Goal: Find specific page/section: Locate a particular part of the current website

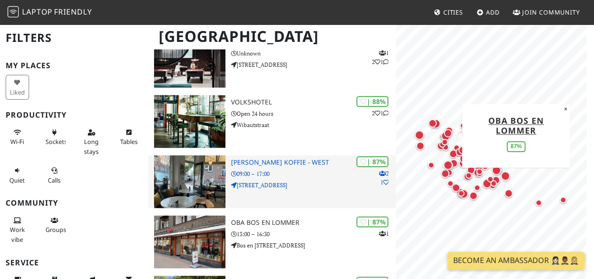
scroll to position [341, 0]
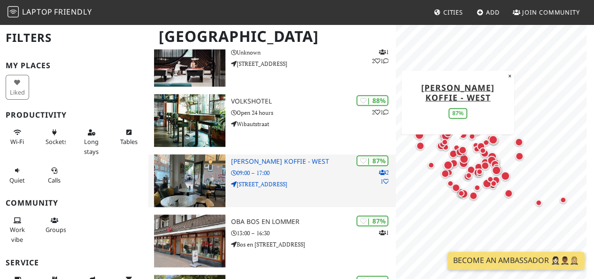
click at [281, 163] on h3 "[PERSON_NAME] koffie - West" at bounding box center [313, 161] width 165 height 8
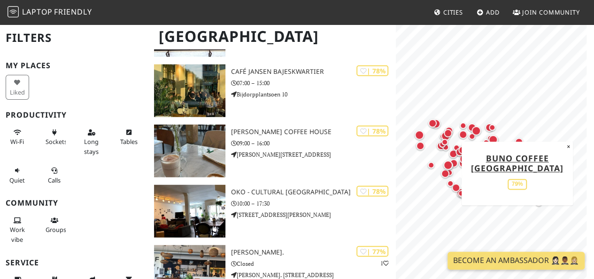
scroll to position [1218, 0]
